Goal: Use online tool/utility: Utilize a website feature to perform a specific function

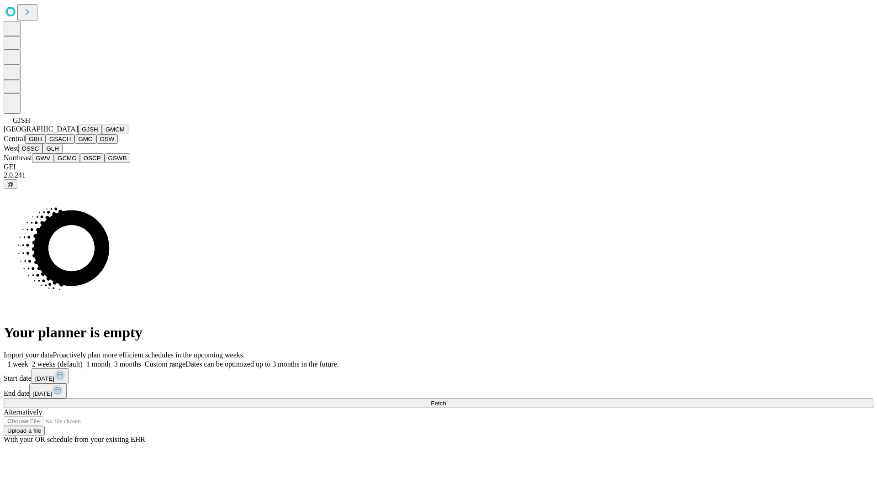
click at [78, 134] on button "GJSH" at bounding box center [90, 130] width 24 height 10
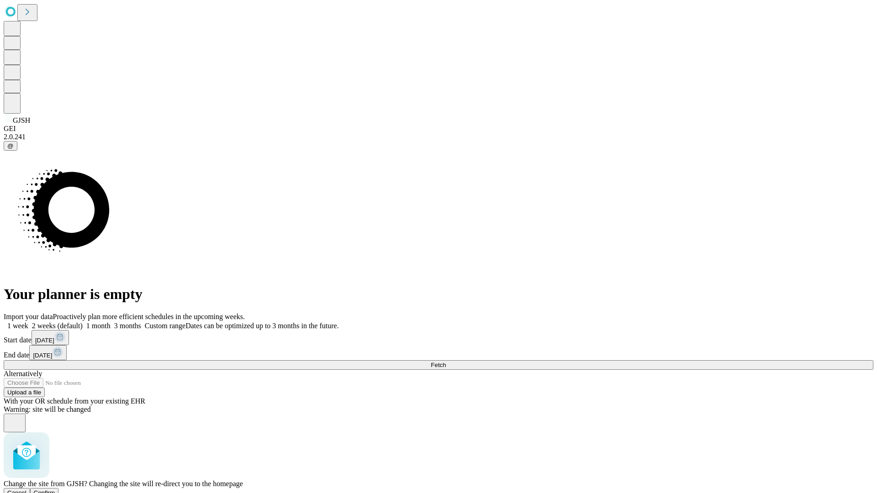
click at [55, 490] on span "Confirm" at bounding box center [44, 493] width 21 height 7
click at [28, 322] on label "1 week" at bounding box center [16, 326] width 25 height 8
click at [446, 362] on span "Fetch" at bounding box center [438, 365] width 15 height 7
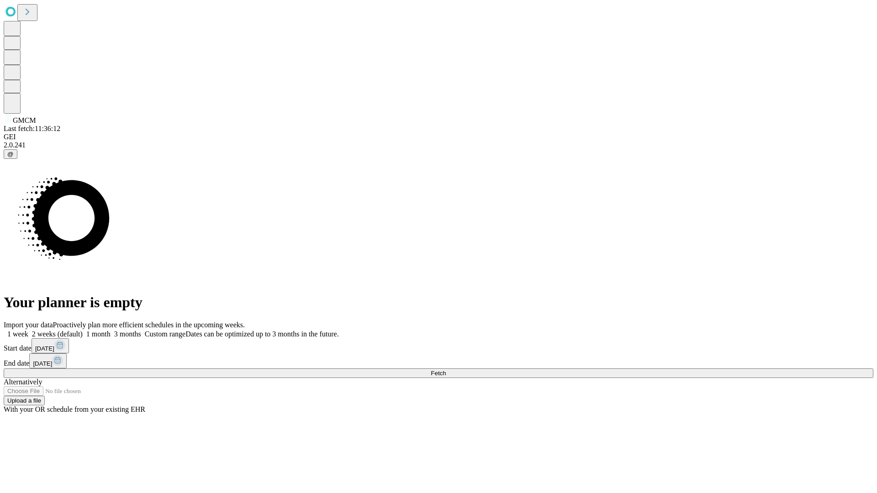
click at [28, 330] on label "1 week" at bounding box center [16, 334] width 25 height 8
click at [446, 370] on span "Fetch" at bounding box center [438, 373] width 15 height 7
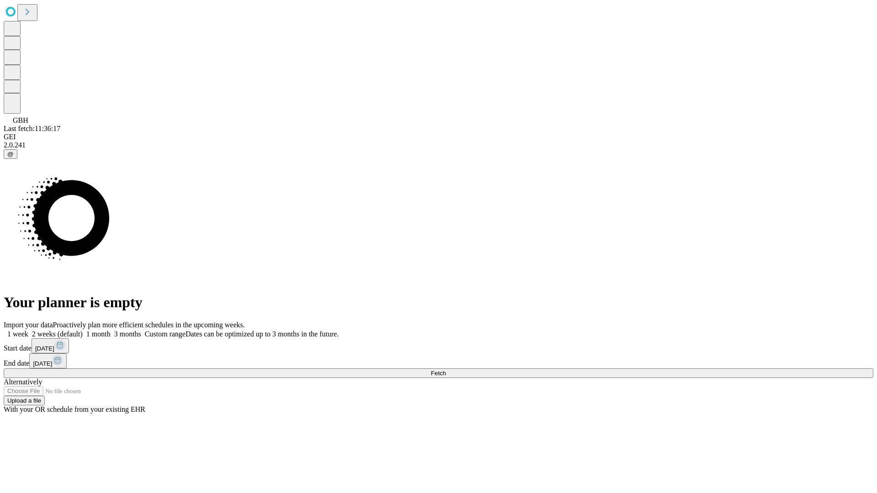
click at [28, 330] on label "1 week" at bounding box center [16, 334] width 25 height 8
click at [446, 370] on span "Fetch" at bounding box center [438, 373] width 15 height 7
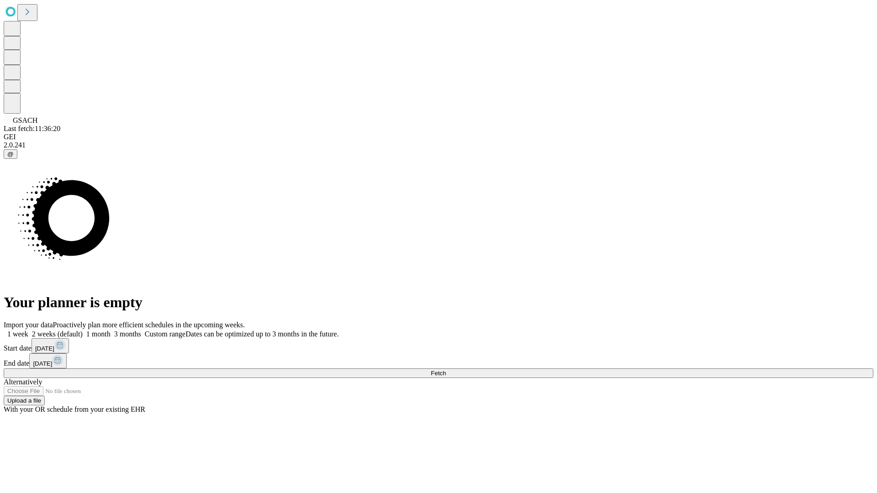
click at [28, 330] on label "1 week" at bounding box center [16, 334] width 25 height 8
click at [446, 370] on span "Fetch" at bounding box center [438, 373] width 15 height 7
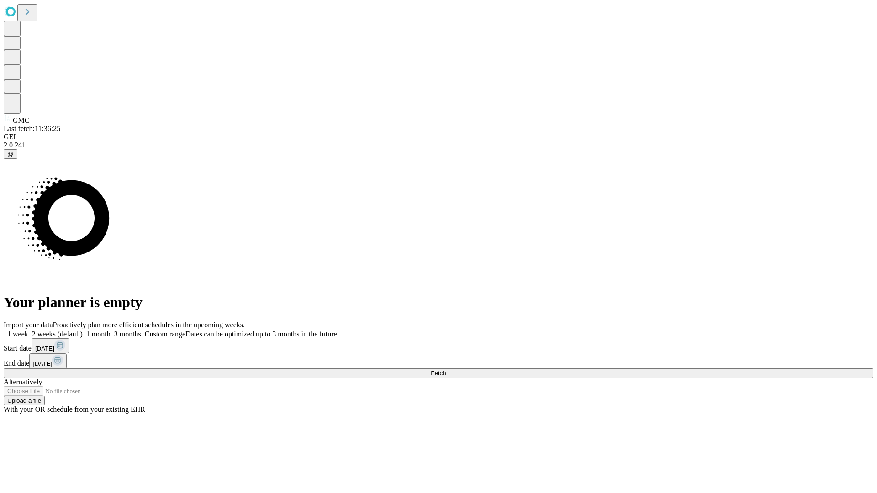
click at [28, 330] on label "1 week" at bounding box center [16, 334] width 25 height 8
click at [446, 370] on span "Fetch" at bounding box center [438, 373] width 15 height 7
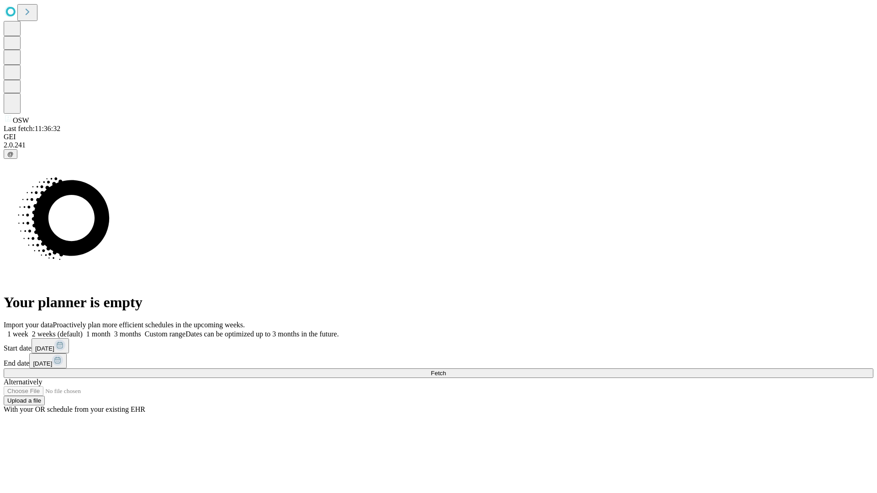
click at [28, 330] on label "1 week" at bounding box center [16, 334] width 25 height 8
click at [446, 370] on span "Fetch" at bounding box center [438, 373] width 15 height 7
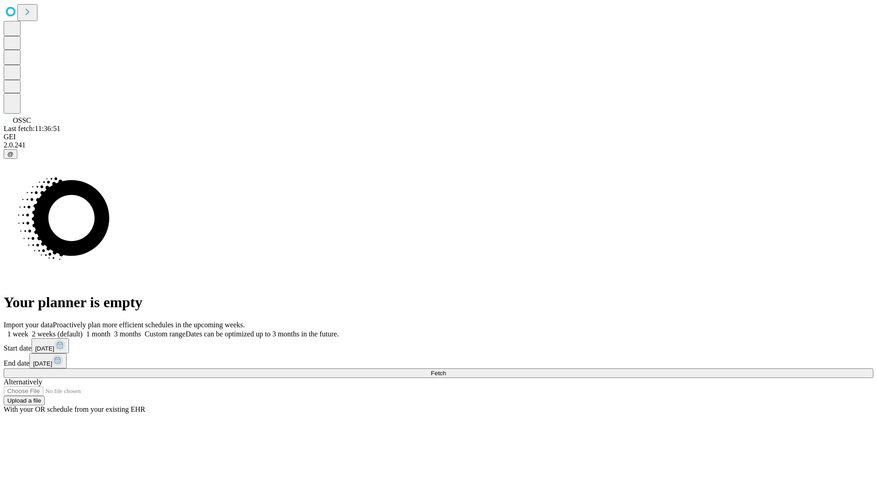
click at [28, 330] on label "1 week" at bounding box center [16, 334] width 25 height 8
click at [446, 370] on span "Fetch" at bounding box center [438, 373] width 15 height 7
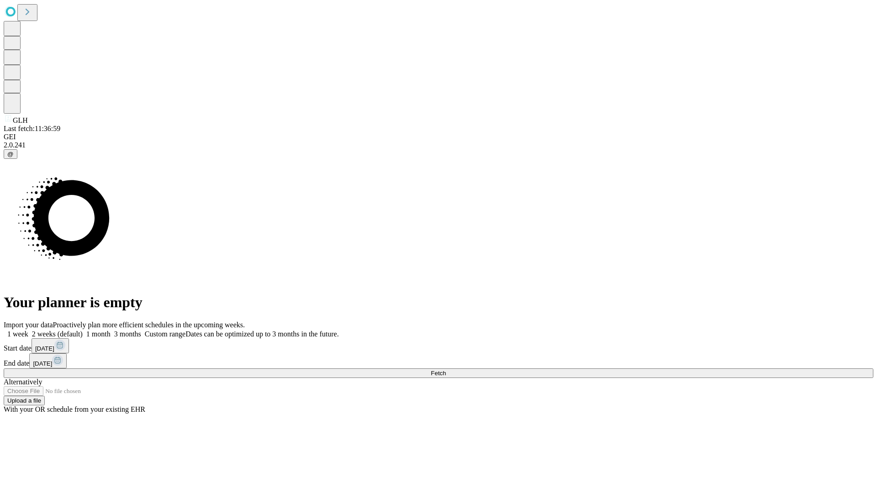
click at [28, 330] on label "1 week" at bounding box center [16, 334] width 25 height 8
click at [446, 370] on span "Fetch" at bounding box center [438, 373] width 15 height 7
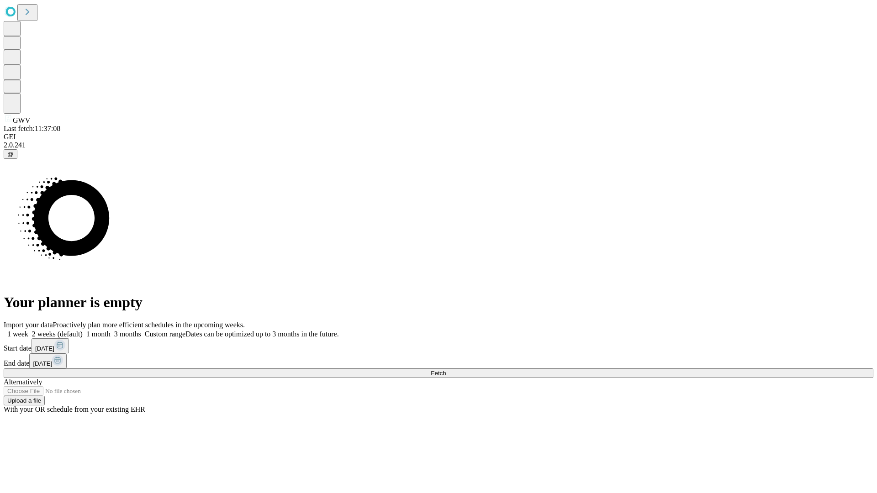
click at [28, 330] on label "1 week" at bounding box center [16, 334] width 25 height 8
click at [446, 370] on span "Fetch" at bounding box center [438, 373] width 15 height 7
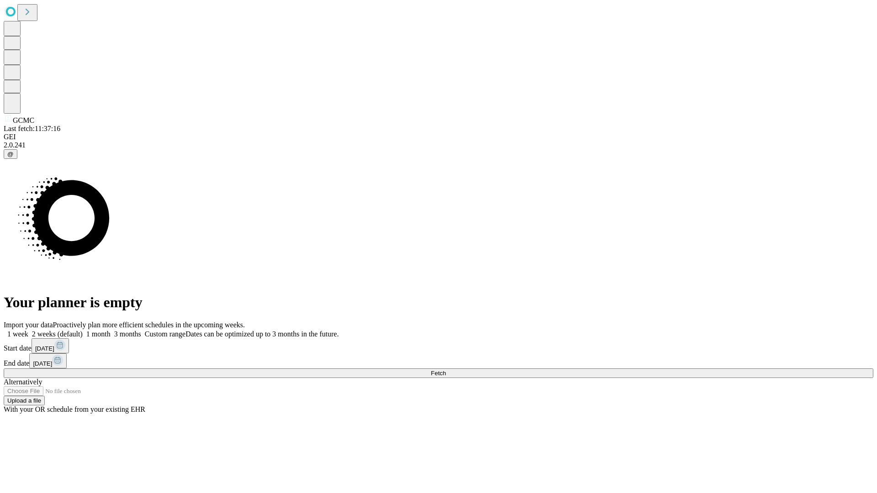
click at [446, 370] on span "Fetch" at bounding box center [438, 373] width 15 height 7
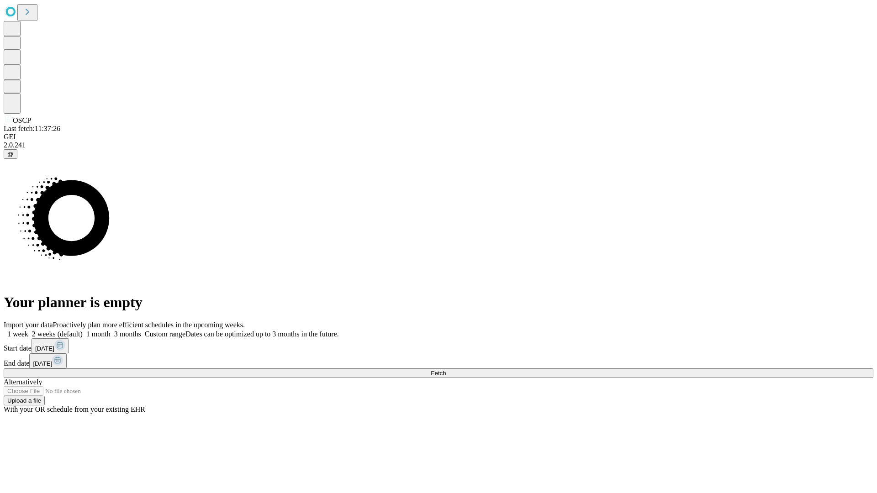
click at [28, 330] on label "1 week" at bounding box center [16, 334] width 25 height 8
click at [446, 370] on span "Fetch" at bounding box center [438, 373] width 15 height 7
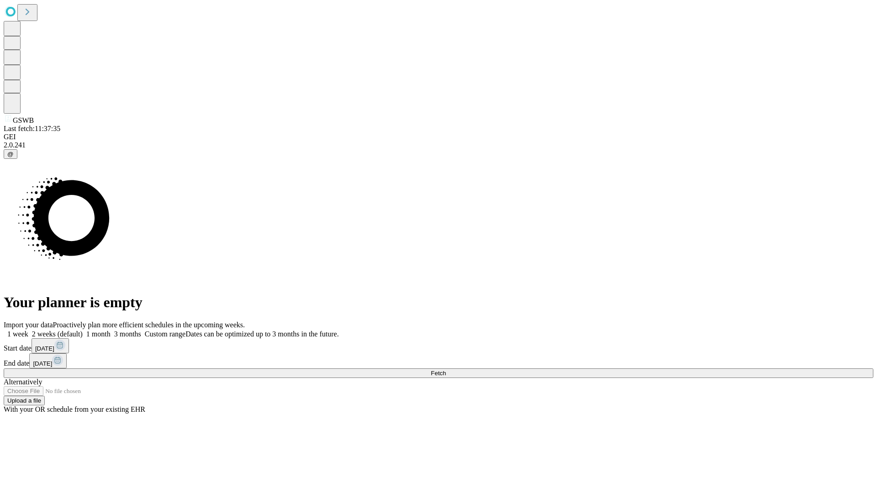
click at [28, 330] on label "1 week" at bounding box center [16, 334] width 25 height 8
click at [446, 370] on span "Fetch" at bounding box center [438, 373] width 15 height 7
